Goal: Book appointment/travel/reservation

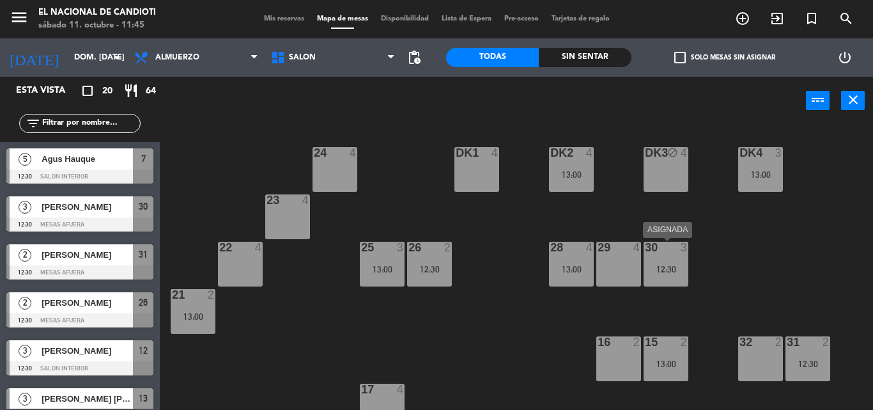
click at [667, 272] on div "12:30" at bounding box center [665, 269] width 45 height 9
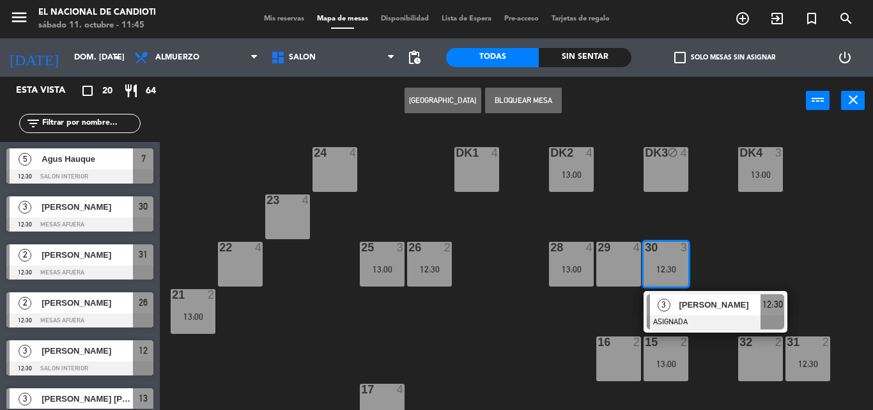
click at [667, 272] on div "12:30" at bounding box center [665, 269] width 45 height 9
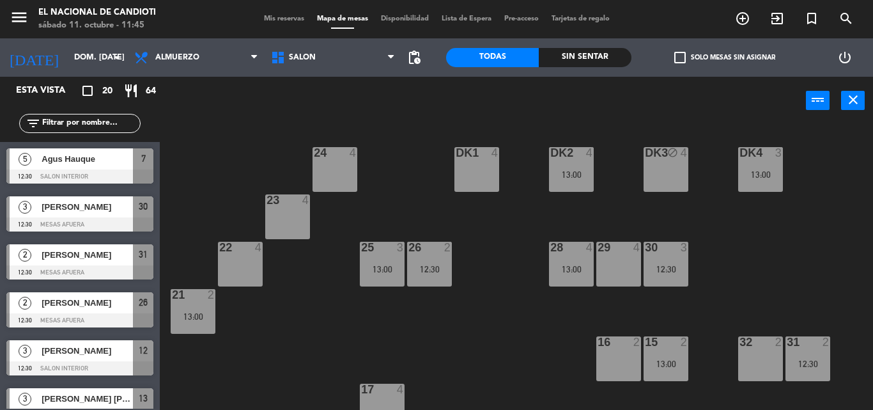
click at [622, 265] on div "29 4" at bounding box center [618, 264] width 45 height 45
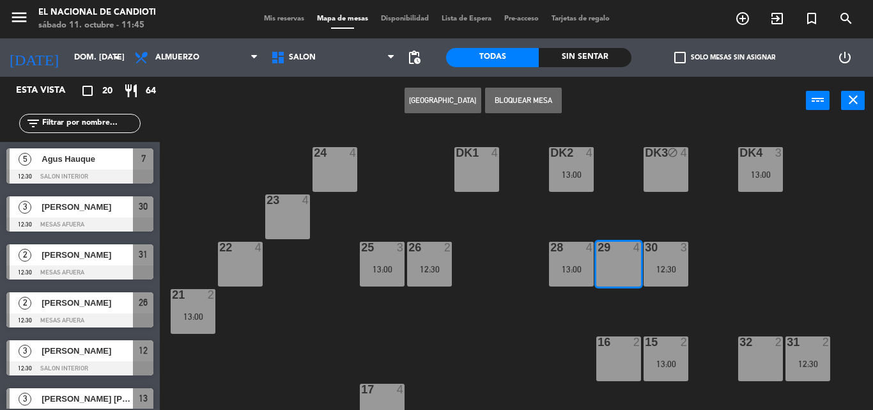
click at [622, 265] on div "29 4" at bounding box center [618, 264] width 45 height 45
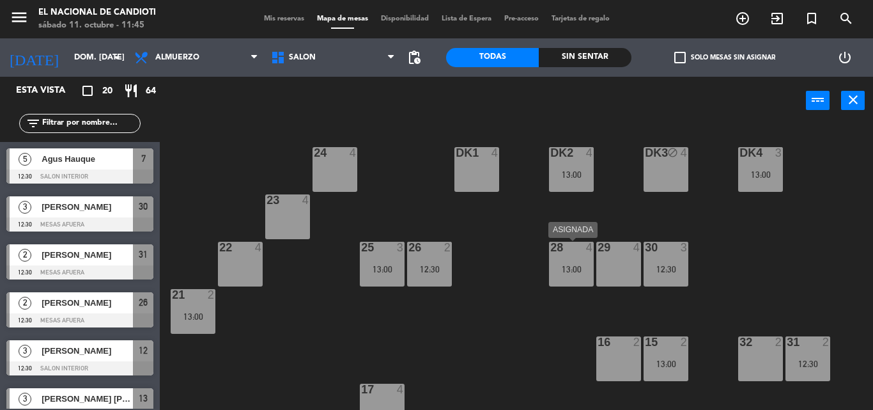
click at [555, 282] on div "28 4 13:00" at bounding box center [571, 264] width 45 height 45
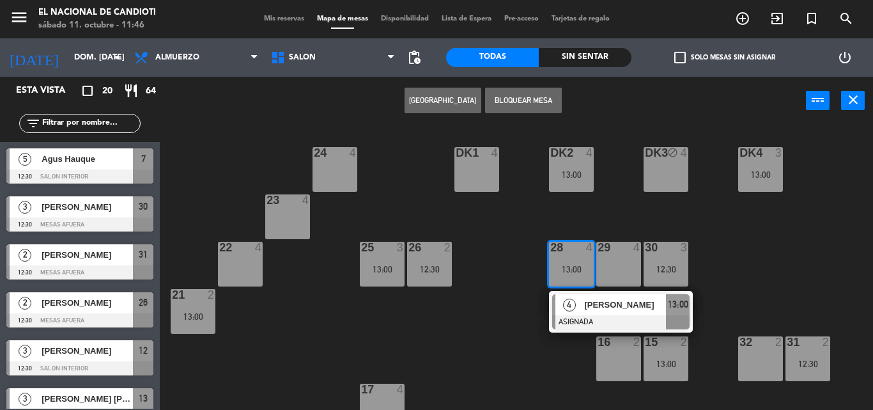
click at [558, 279] on div "28 4 13:00" at bounding box center [571, 264] width 45 height 45
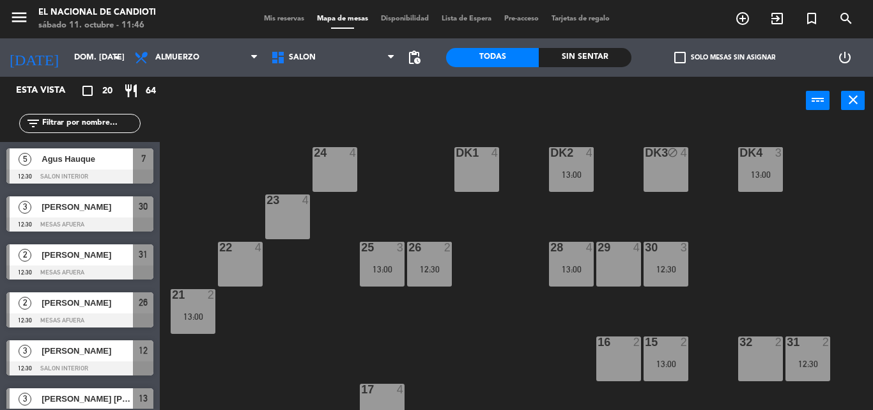
click at [666, 263] on div "30 3 12:30" at bounding box center [665, 264] width 45 height 45
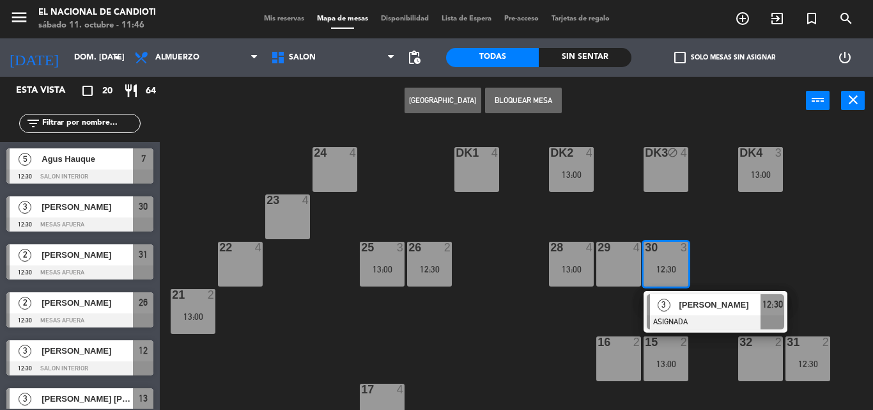
click at [635, 259] on div "29 4" at bounding box center [618, 264] width 45 height 45
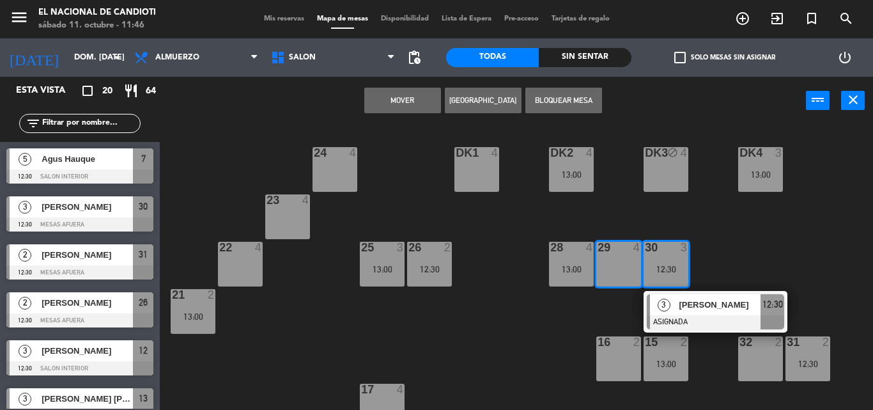
click at [394, 107] on button "Mover" at bounding box center [402, 101] width 77 height 26
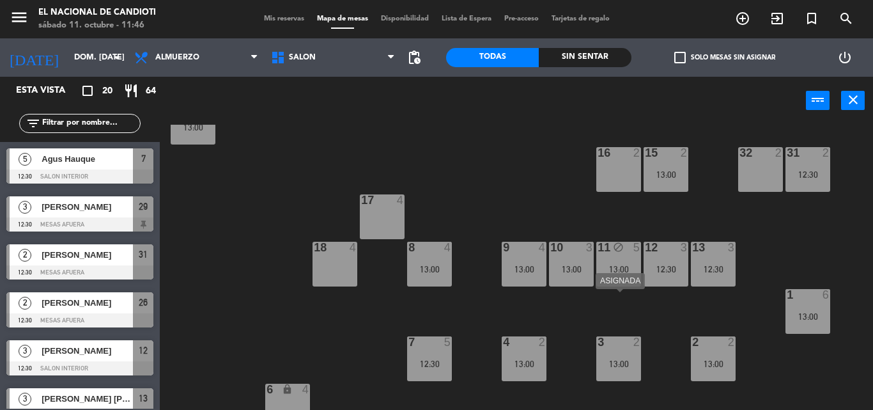
scroll to position [208, 0]
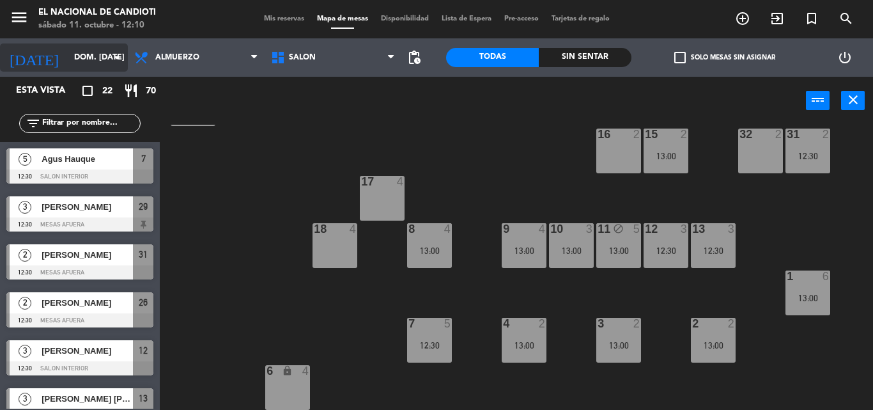
click at [118, 58] on icon "arrow_drop_down" at bounding box center [116, 57] width 15 height 15
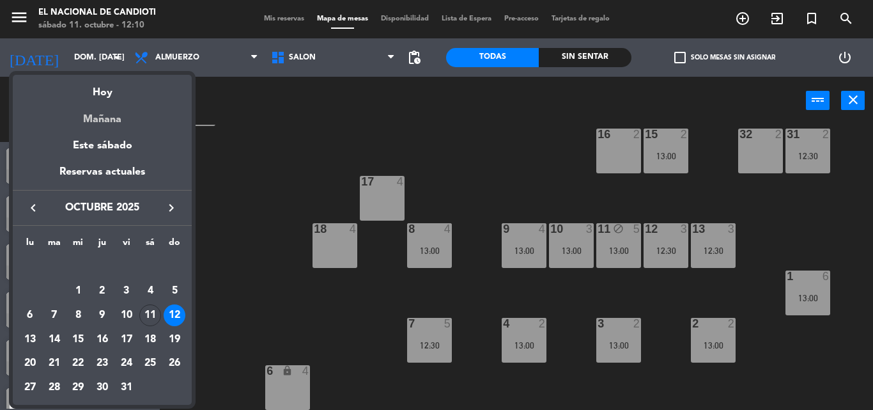
click at [109, 119] on div "Mañana" at bounding box center [102, 115] width 179 height 26
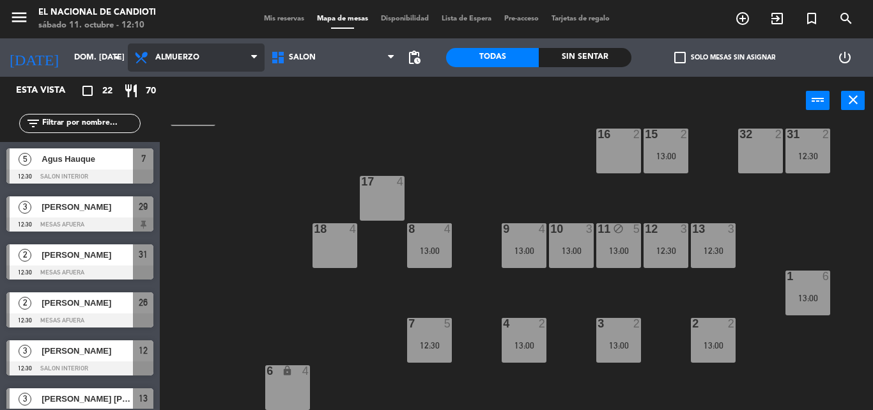
click at [159, 62] on span "Almuerzo" at bounding box center [196, 57] width 137 height 28
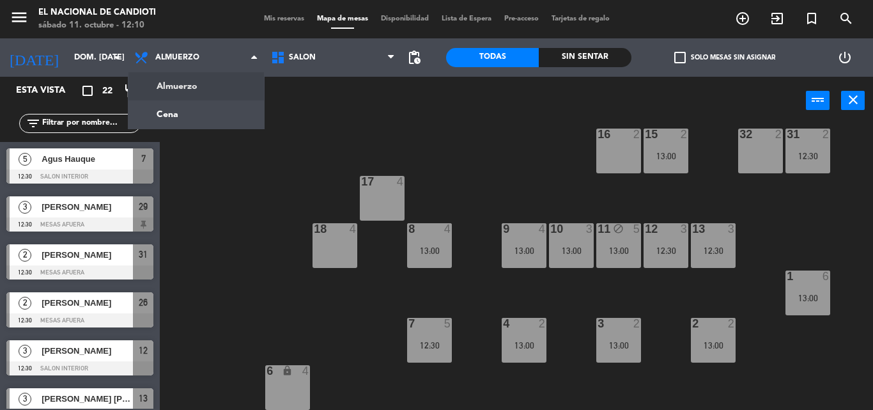
click at [164, 88] on ng-component "menu El Nacional de Candioti sábado 11. octubre - 12:10 Mis reservas Mapa de me…" at bounding box center [436, 205] width 873 height 410
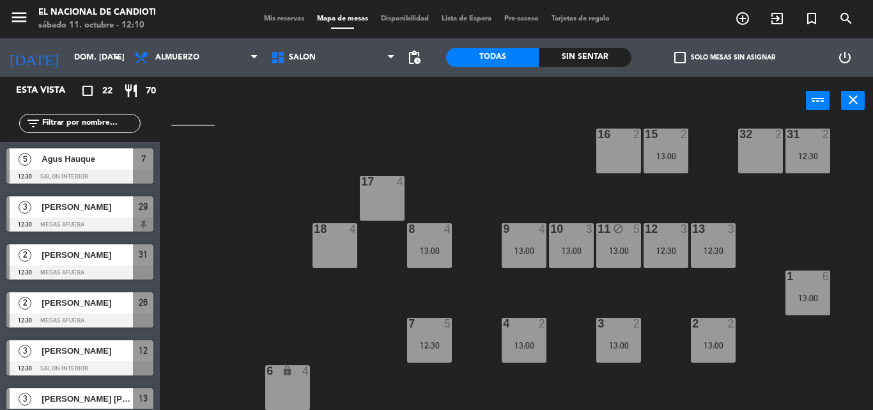
click at [302, 295] on div "24 3 13:00 DK1 4 DK2 4 13:00 DK3 block 4 DK4 3 13:00 23 4 28 4 13:00 22 4 25 3 …" at bounding box center [521, 267] width 704 height 285
click at [431, 288] on div "24 3 13:00 DK1 4 DK2 4 13:00 DK3 block 4 DK4 3 13:00 23 4 28 4 13:00 22 4 25 3 …" at bounding box center [521, 267] width 704 height 285
click at [605, 255] on div "11 block 5 13:00" at bounding box center [618, 245] width 45 height 45
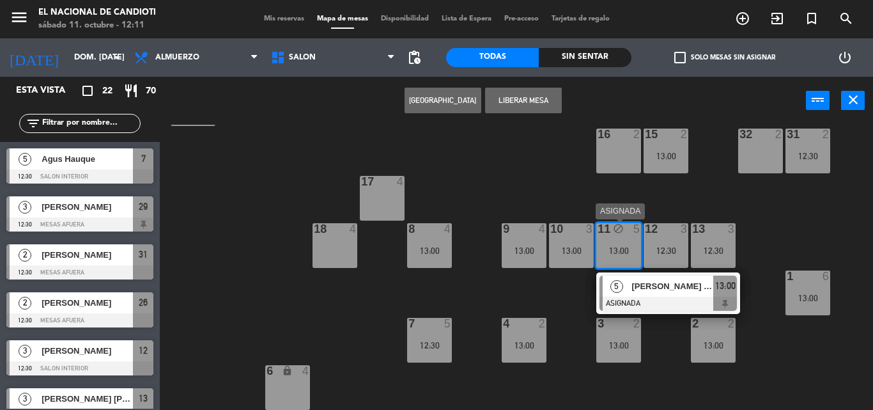
click at [647, 286] on span "[PERSON_NAME] 5P. MESA 4 VENTANA" at bounding box center [672, 285] width 82 height 13
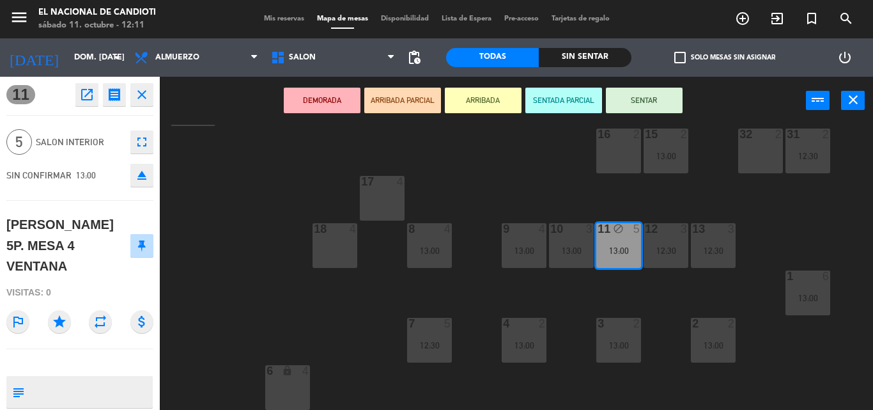
click at [649, 199] on div "24 3 13:00 DK1 4 DK2 4 13:00 DK3 block 4 DK4 3 13:00 23 4 28 4 13:00 22 4 25 3 …" at bounding box center [521, 267] width 704 height 285
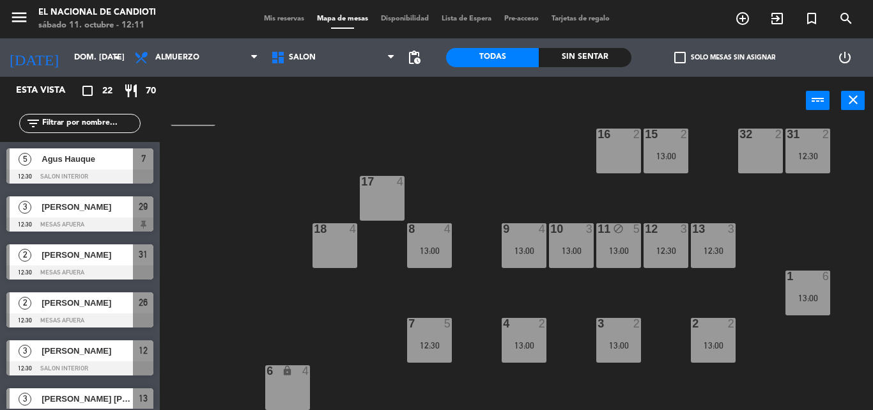
scroll to position [0, 0]
